Goal: Task Accomplishment & Management: Use online tool/utility

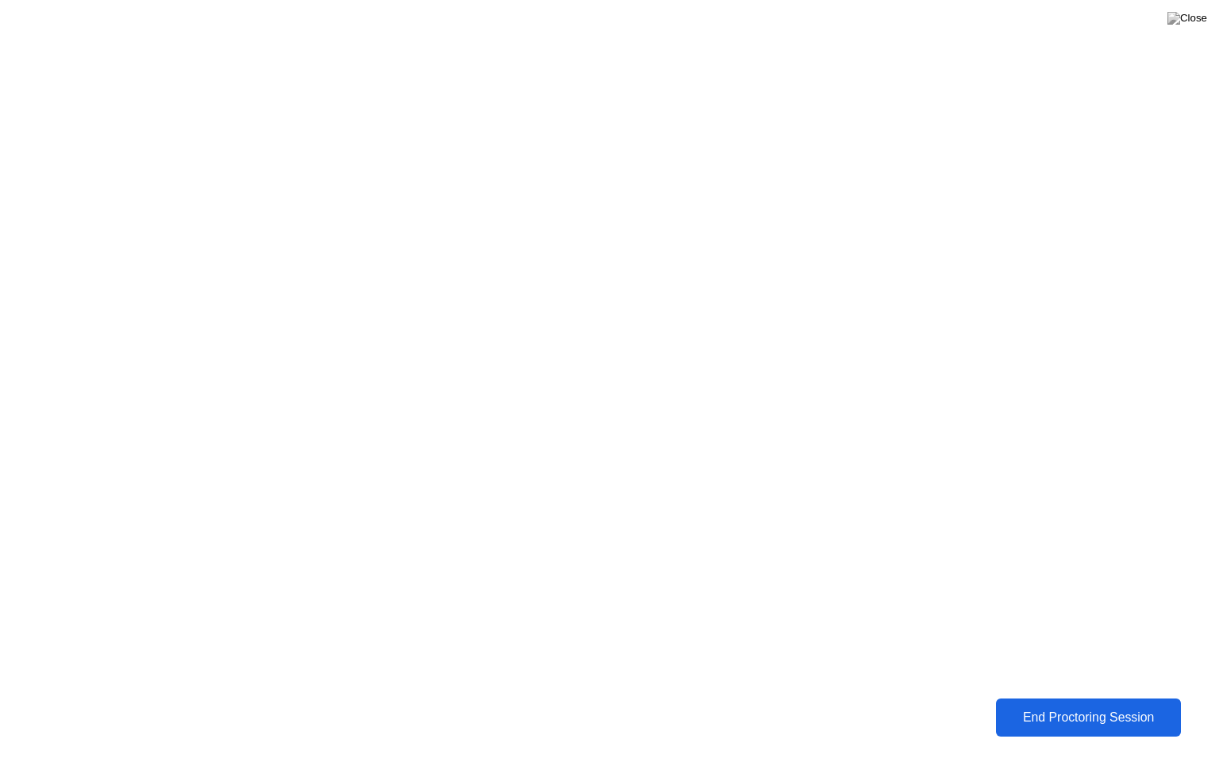
click at [1033, 703] on button "End Proctoring Session" at bounding box center [1089, 718] width 186 height 38
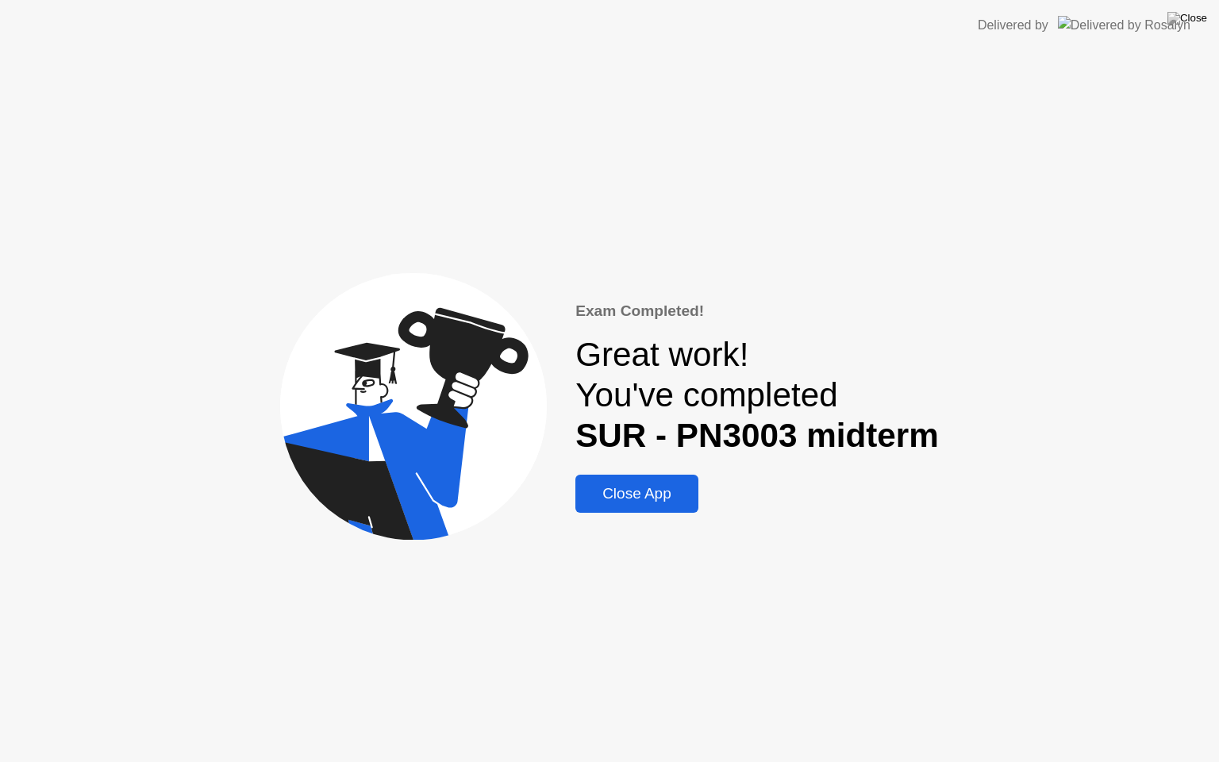
click at [667, 495] on div "Close App" at bounding box center [637, 493] width 114 height 17
